Goal: Transaction & Acquisition: Purchase product/service

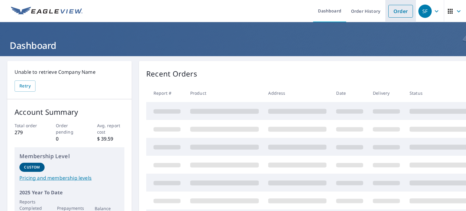
click at [399, 12] on link "Order" at bounding box center [400, 11] width 25 height 13
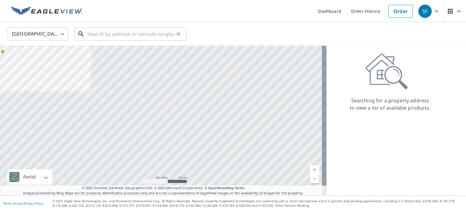
click at [118, 36] on input "text" at bounding box center [131, 33] width 86 height 17
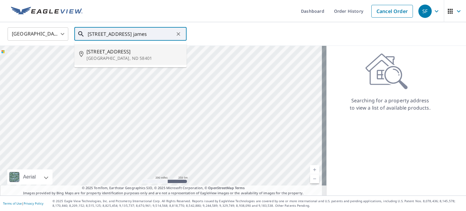
click at [105, 56] on p "[GEOGRAPHIC_DATA], ND 58401" at bounding box center [133, 58] width 95 height 6
type input "[STREET_ADDRESS]"
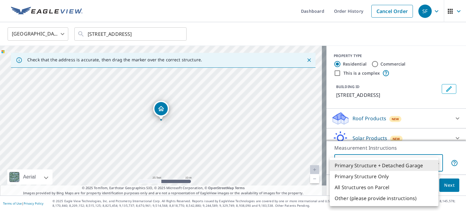
click at [412, 165] on body "SF SF Dashboard Order History Cancel Order SF [GEOGRAPHIC_DATA] [GEOGRAPHIC_DAT…" at bounding box center [233, 105] width 466 height 211
click at [368, 174] on li "Primary Structure Only" at bounding box center [384, 176] width 109 height 11
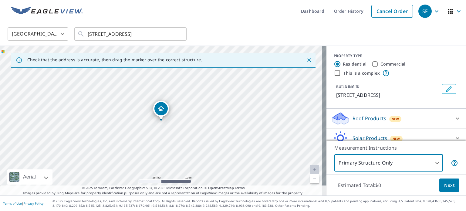
click at [444, 187] on span "Next" at bounding box center [449, 185] width 10 height 8
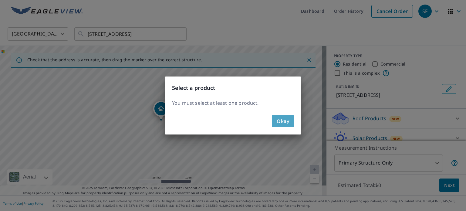
click at [284, 121] on span "Okay" at bounding box center [283, 121] width 12 height 8
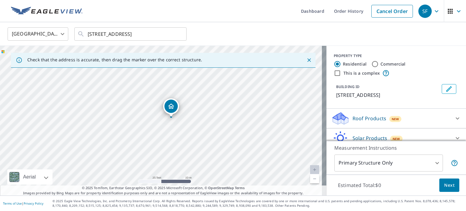
drag, startPoint x: 160, startPoint y: 111, endPoint x: 169, endPoint y: 109, distance: 9.8
click at [446, 186] on span "Next" at bounding box center [449, 185] width 10 height 8
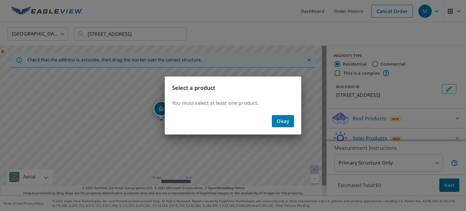
click at [290, 122] on button "Okay" at bounding box center [283, 121] width 22 height 12
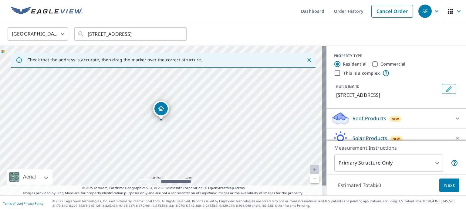
click at [366, 162] on body "SF SF Dashboard Order History Cancel Order SF [GEOGRAPHIC_DATA] [GEOGRAPHIC_DAT…" at bounding box center [233, 105] width 466 height 211
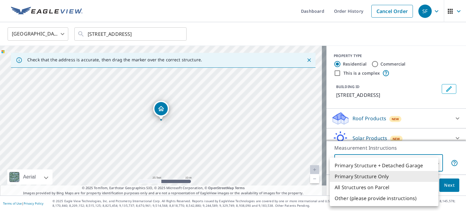
click at [369, 174] on li "Primary Structure Only" at bounding box center [384, 176] width 109 height 11
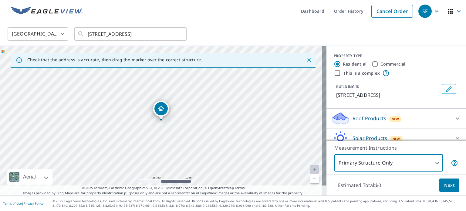
click at [445, 185] on span "Next" at bounding box center [449, 185] width 10 height 8
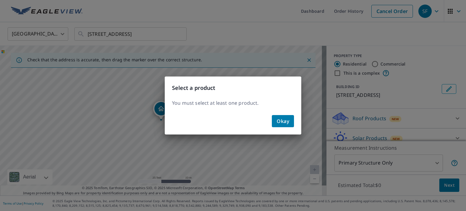
click at [286, 124] on span "Okay" at bounding box center [283, 121] width 12 height 8
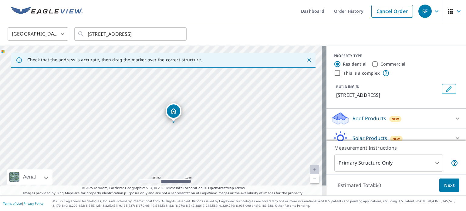
drag, startPoint x: 160, startPoint y: 109, endPoint x: 173, endPoint y: 111, distance: 12.6
click at [444, 186] on span "Next" at bounding box center [449, 185] width 10 height 8
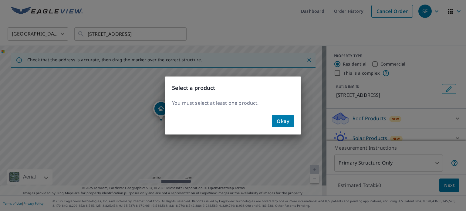
click at [288, 123] on span "Okay" at bounding box center [283, 121] width 12 height 8
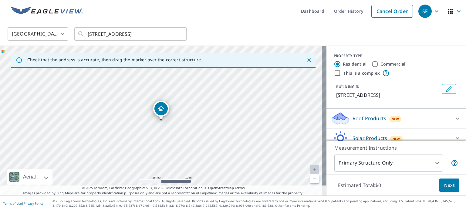
click at [401, 162] on body "SF SF Dashboard Order History Cancel Order SF [GEOGRAPHIC_DATA] [GEOGRAPHIC_DAT…" at bounding box center [233, 105] width 466 height 211
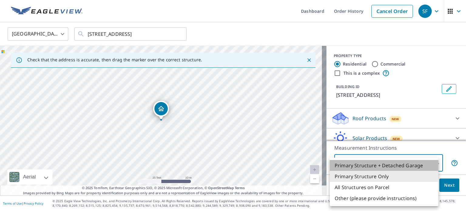
click at [387, 166] on li "Primary Structure + Detached Garage" at bounding box center [384, 165] width 109 height 11
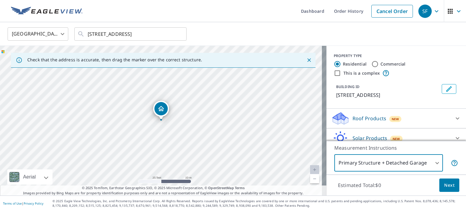
click at [386, 162] on body "SF SF Dashboard Order History Cancel Order SF [GEOGRAPHIC_DATA] [GEOGRAPHIC_DAT…" at bounding box center [233, 105] width 466 height 211
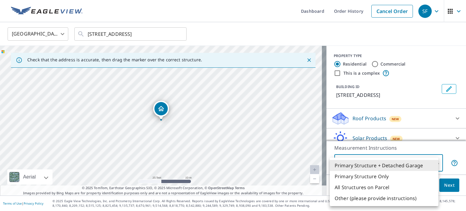
click at [375, 178] on li "Primary Structure Only" at bounding box center [384, 176] width 109 height 11
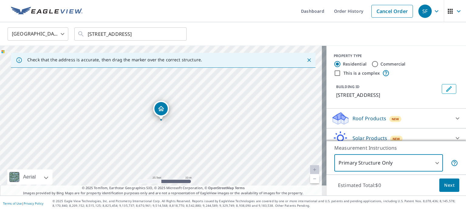
click at [444, 185] on span "Next" at bounding box center [449, 185] width 10 height 8
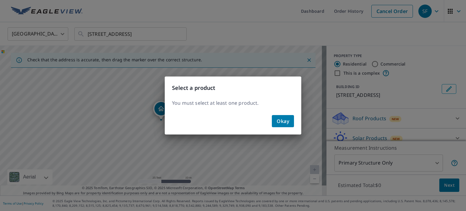
click at [377, 159] on div "Select a product You must select at least one product. Okay" at bounding box center [233, 105] width 466 height 211
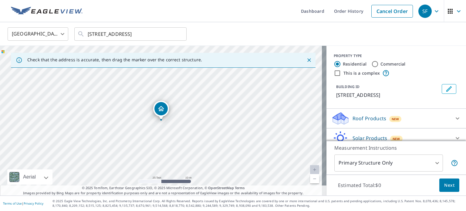
click at [368, 168] on body "SF SF Dashboard Order History Cancel Order SF [GEOGRAPHIC_DATA] [GEOGRAPHIC_DAT…" at bounding box center [233, 105] width 466 height 211
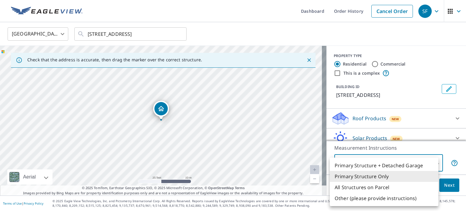
drag, startPoint x: 367, startPoint y: 166, endPoint x: 397, endPoint y: 181, distance: 33.7
click at [367, 166] on li "Primary Structure + Detached Garage" at bounding box center [384, 165] width 109 height 11
type input "1"
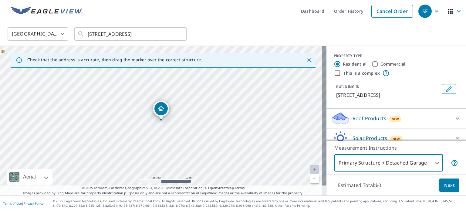
click at [444, 185] on span "Next" at bounding box center [449, 185] width 10 height 8
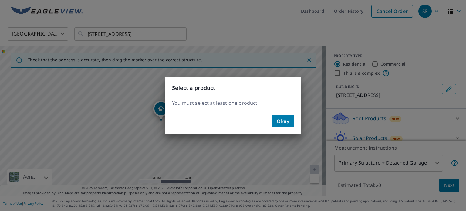
click at [289, 121] on span "Okay" at bounding box center [283, 121] width 12 height 8
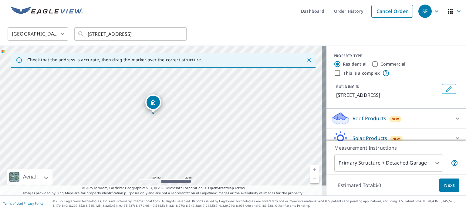
drag, startPoint x: 161, startPoint y: 103, endPoint x: 154, endPoint y: 102, distance: 7.4
drag, startPoint x: 161, startPoint y: 110, endPoint x: 168, endPoint y: 112, distance: 7.1
click at [444, 186] on span "Next" at bounding box center [449, 185] width 10 height 8
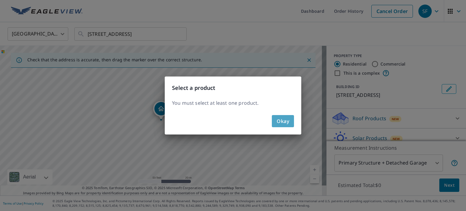
click at [285, 123] on span "Okay" at bounding box center [283, 121] width 12 height 8
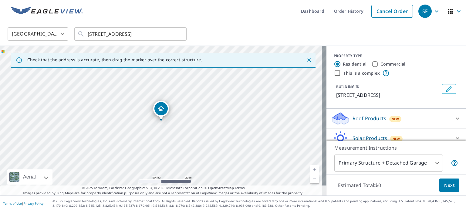
click at [306, 59] on icon "Close" at bounding box center [309, 60] width 6 height 6
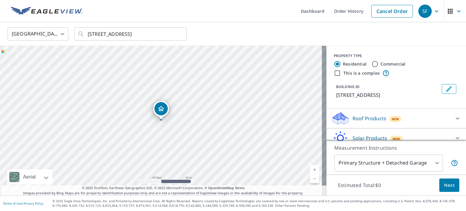
click at [373, 64] on input "Commercial" at bounding box center [374, 63] width 7 height 7
radio input "true"
type input "4"
click at [334, 64] on input "Residential" at bounding box center [337, 63] width 7 height 7
radio input "true"
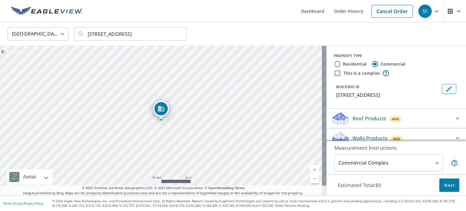
type input "1"
click at [402, 117] on div "Roof Products New" at bounding box center [390, 118] width 119 height 14
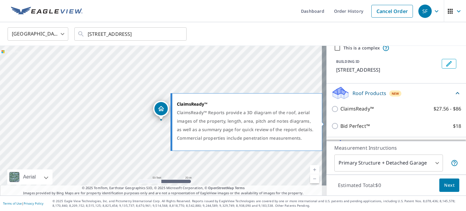
scroll to position [61, 0]
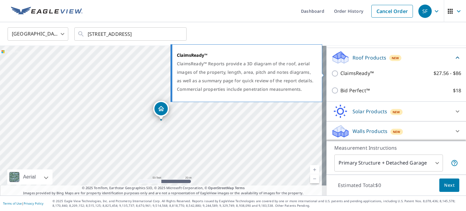
click at [331, 72] on input "ClaimsReady™ $27.56 - $86" at bounding box center [335, 73] width 9 height 7
checkbox input "true"
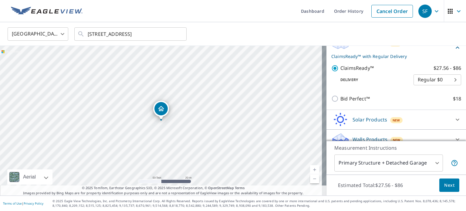
scroll to position [83, 0]
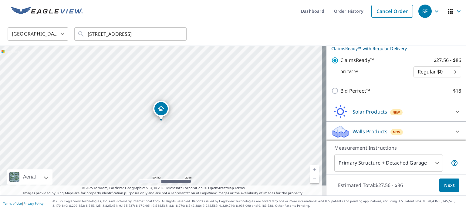
click at [424, 167] on body "SF SF Dashboard Order History Cancel Order SF [GEOGRAPHIC_DATA] [GEOGRAPHIC_DAT…" at bounding box center [233, 105] width 466 height 211
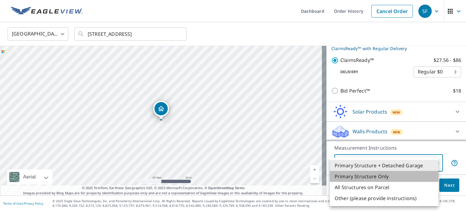
click at [354, 177] on li "Primary Structure Only" at bounding box center [384, 176] width 109 height 11
type input "2"
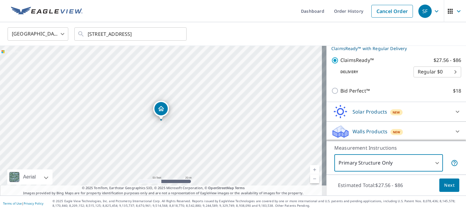
click at [446, 189] on span "Next" at bounding box center [449, 185] width 10 height 8
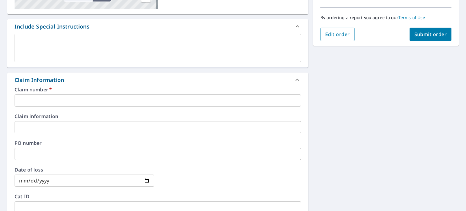
scroll to position [152, 0]
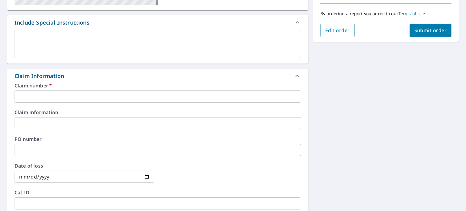
click at [47, 96] on input "text" at bounding box center [158, 96] width 286 height 12
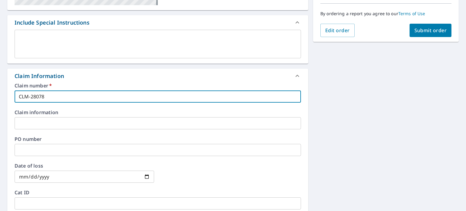
type input "CLM-28078"
click at [21, 174] on input "date" at bounding box center [85, 177] width 140 height 12
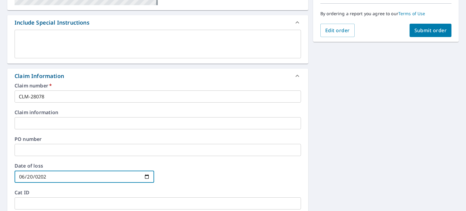
type input "[DATE]"
click at [349, 159] on div "[STREET_ADDRESS] Aerial Road A standard road map Aerial A detailed look from ab…" at bounding box center [233, 126] width 466 height 445
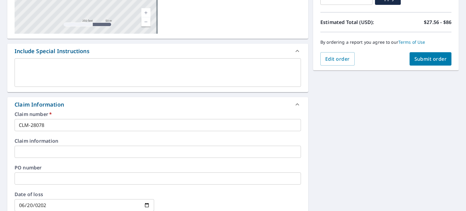
scroll to position [2, 0]
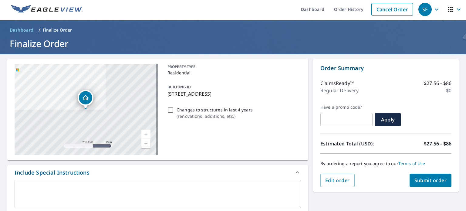
click at [428, 180] on span "Submit order" at bounding box center [431, 180] width 32 height 7
